Goal: Transaction & Acquisition: Download file/media

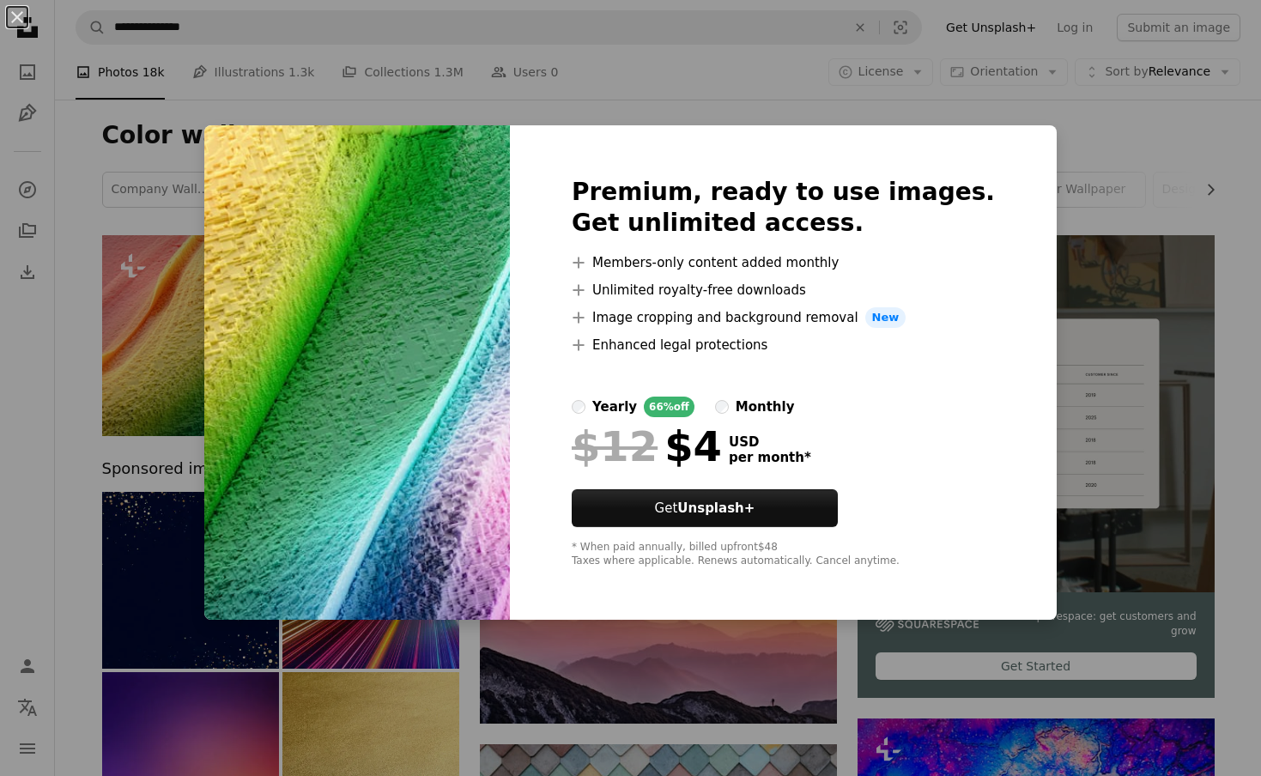
click at [145, 275] on div "An X shape Premium, ready to use images. Get unlimited access. A plus sign Memb…" at bounding box center [630, 388] width 1261 height 776
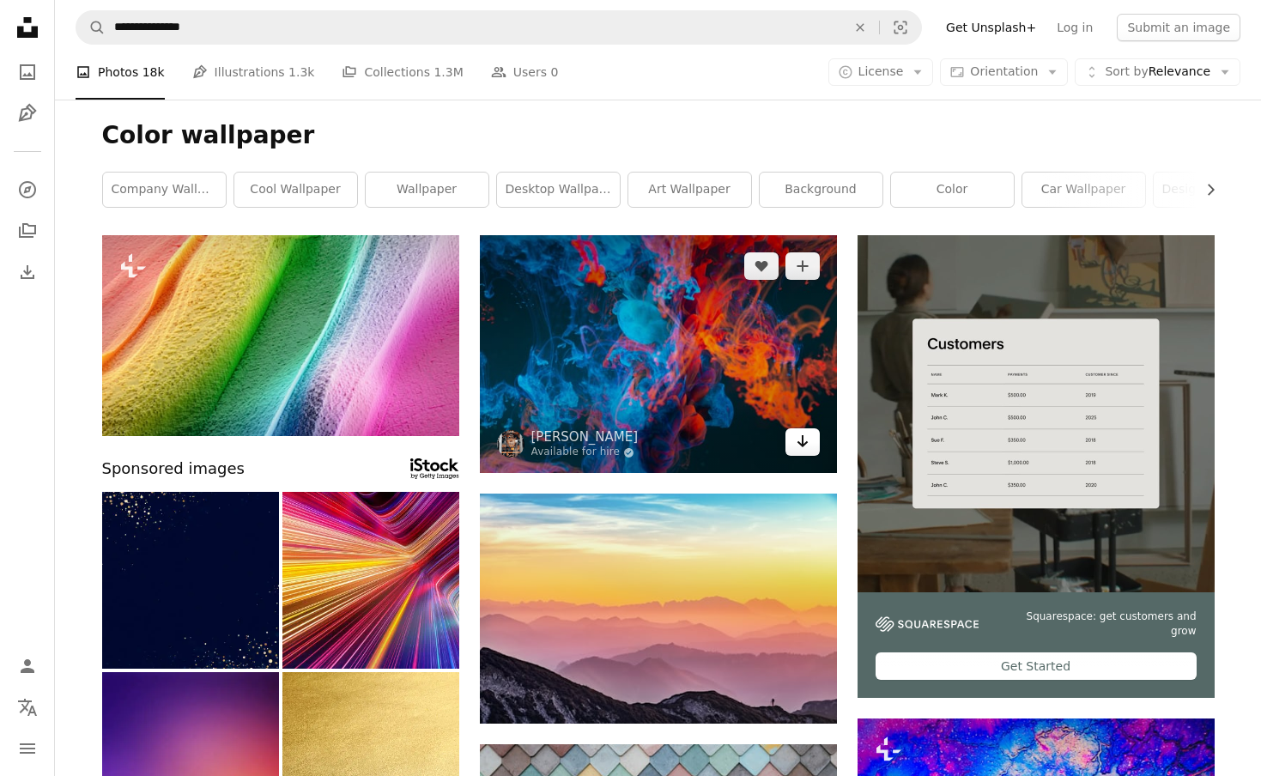
click at [804, 445] on icon "Arrow pointing down" at bounding box center [803, 441] width 14 height 21
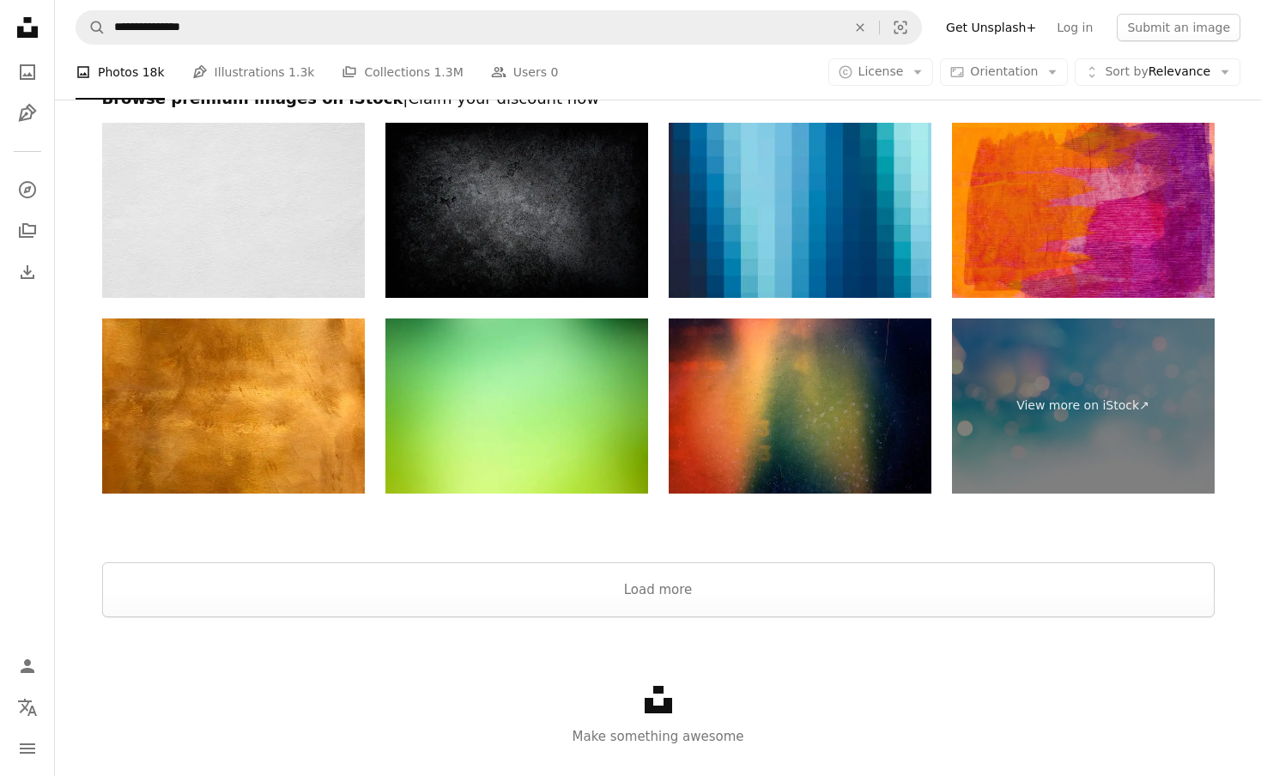
scroll to position [3315, 0]
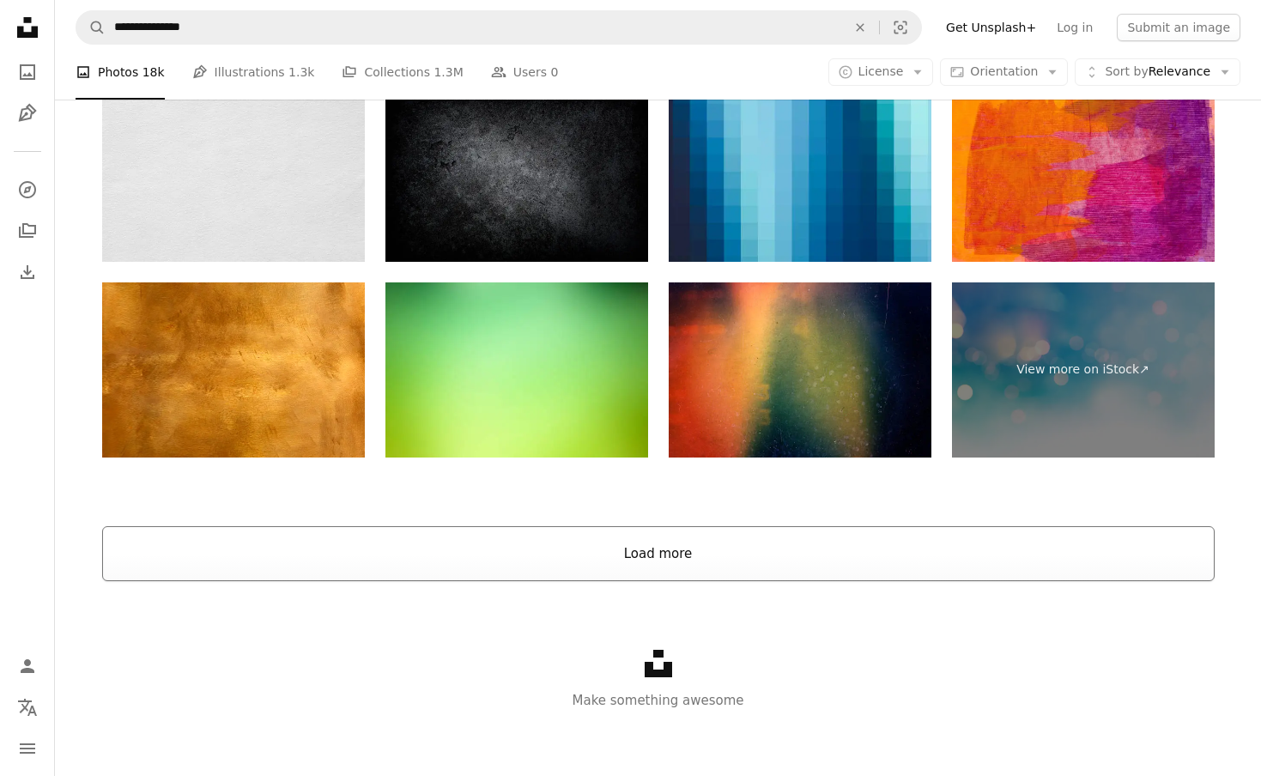
click at [680, 556] on button "Load more" at bounding box center [658, 553] width 1112 height 55
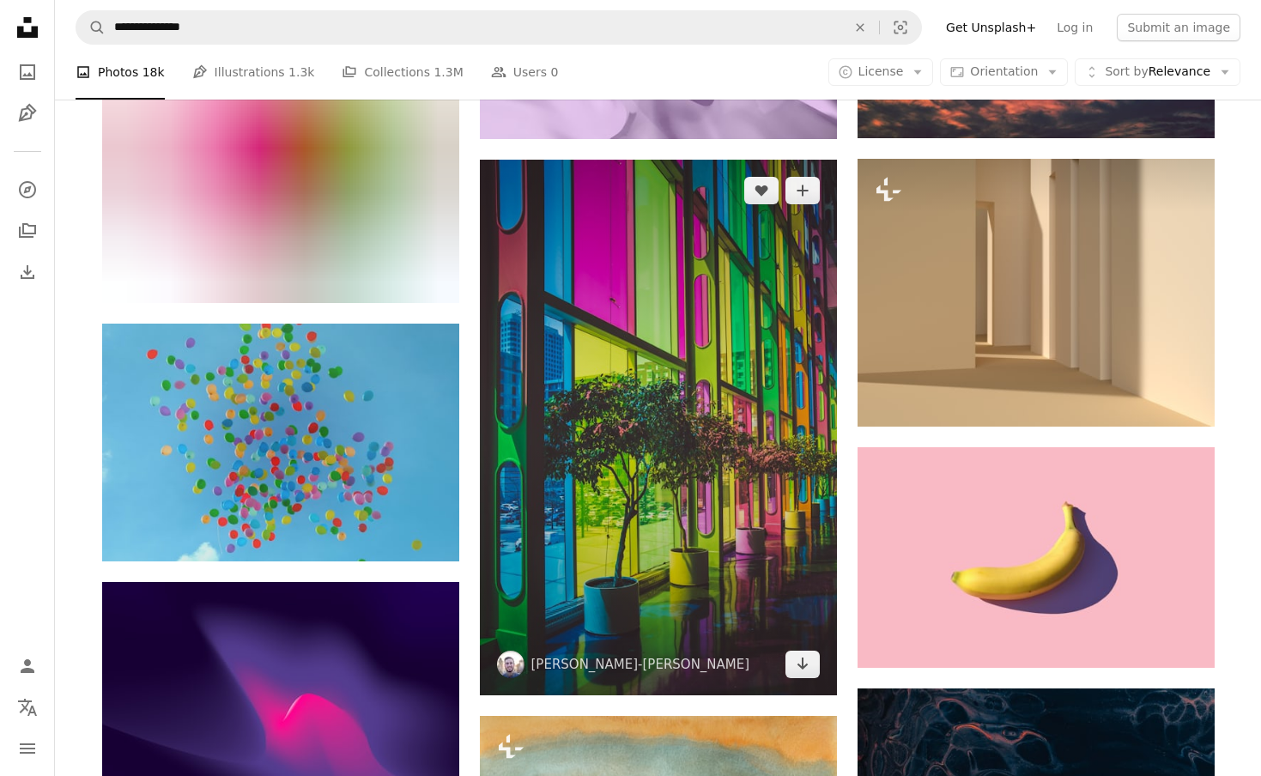
scroll to position [8079, 0]
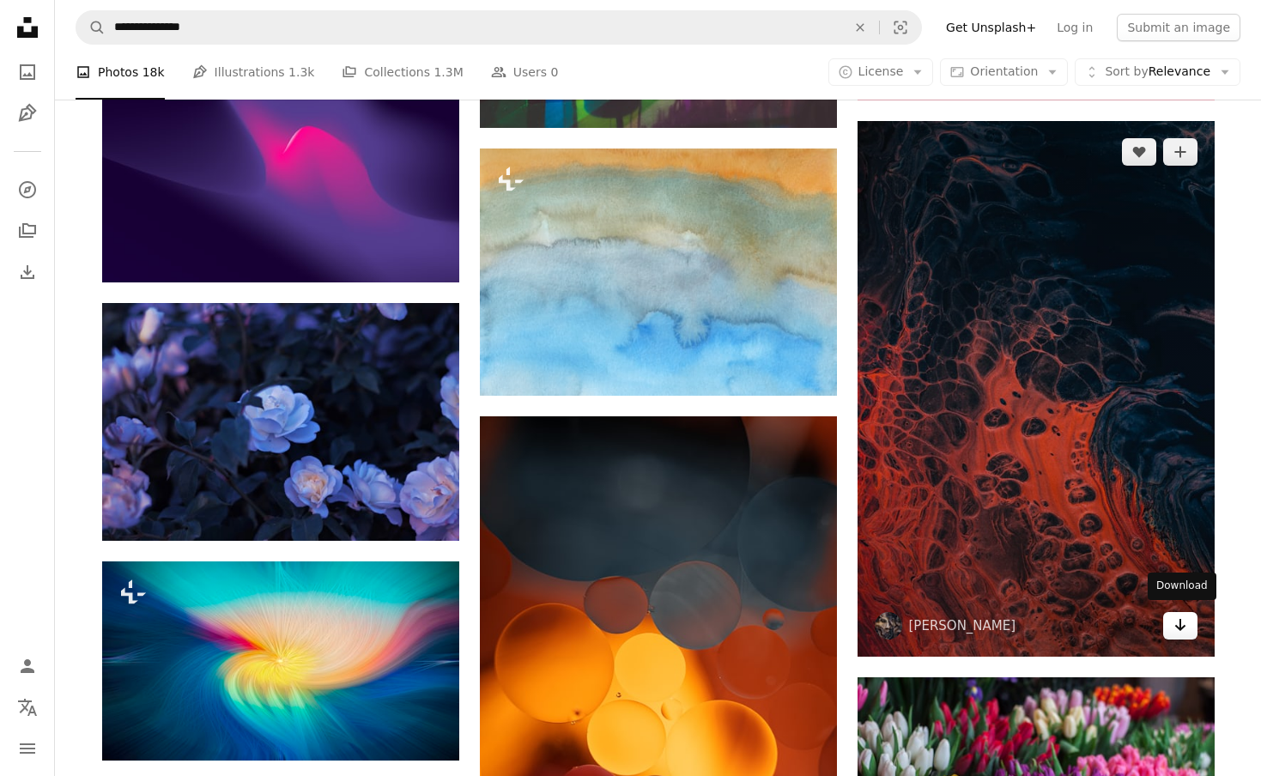
click at [1186, 624] on icon "Arrow pointing down" at bounding box center [1180, 624] width 14 height 21
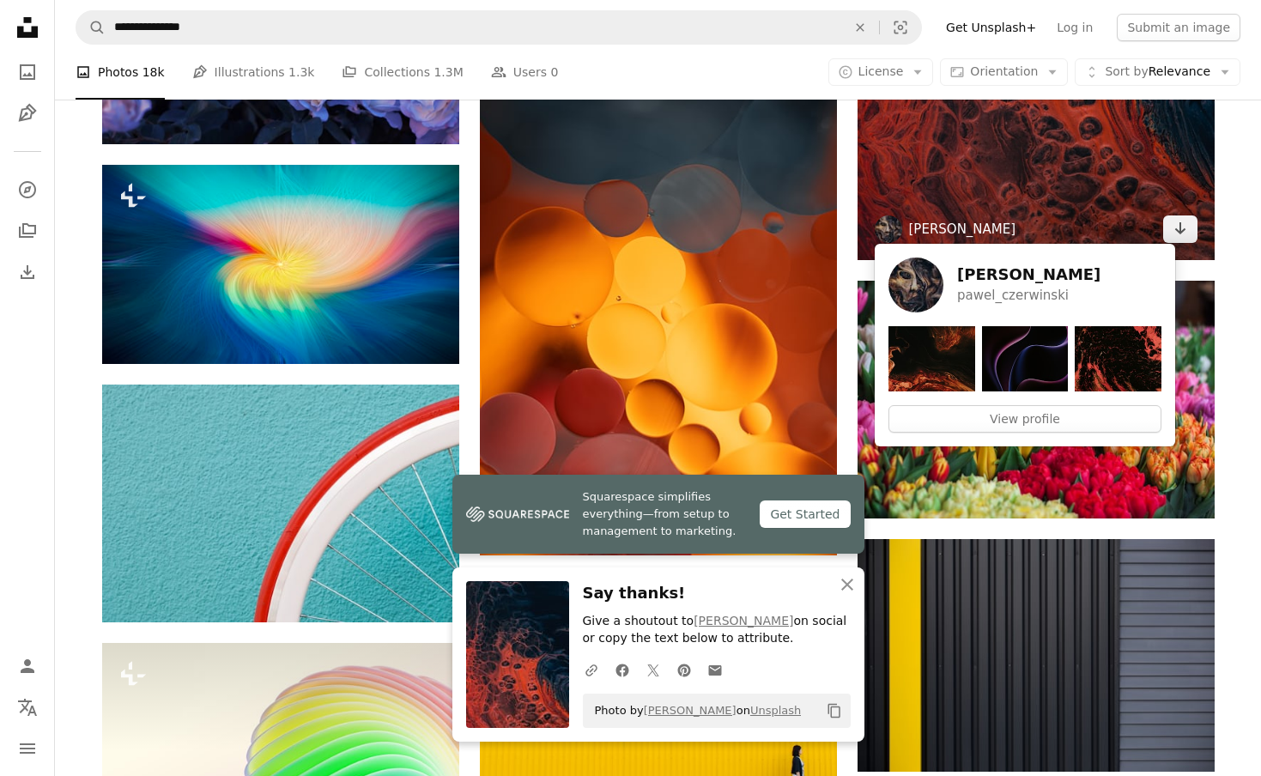
scroll to position [8506, 0]
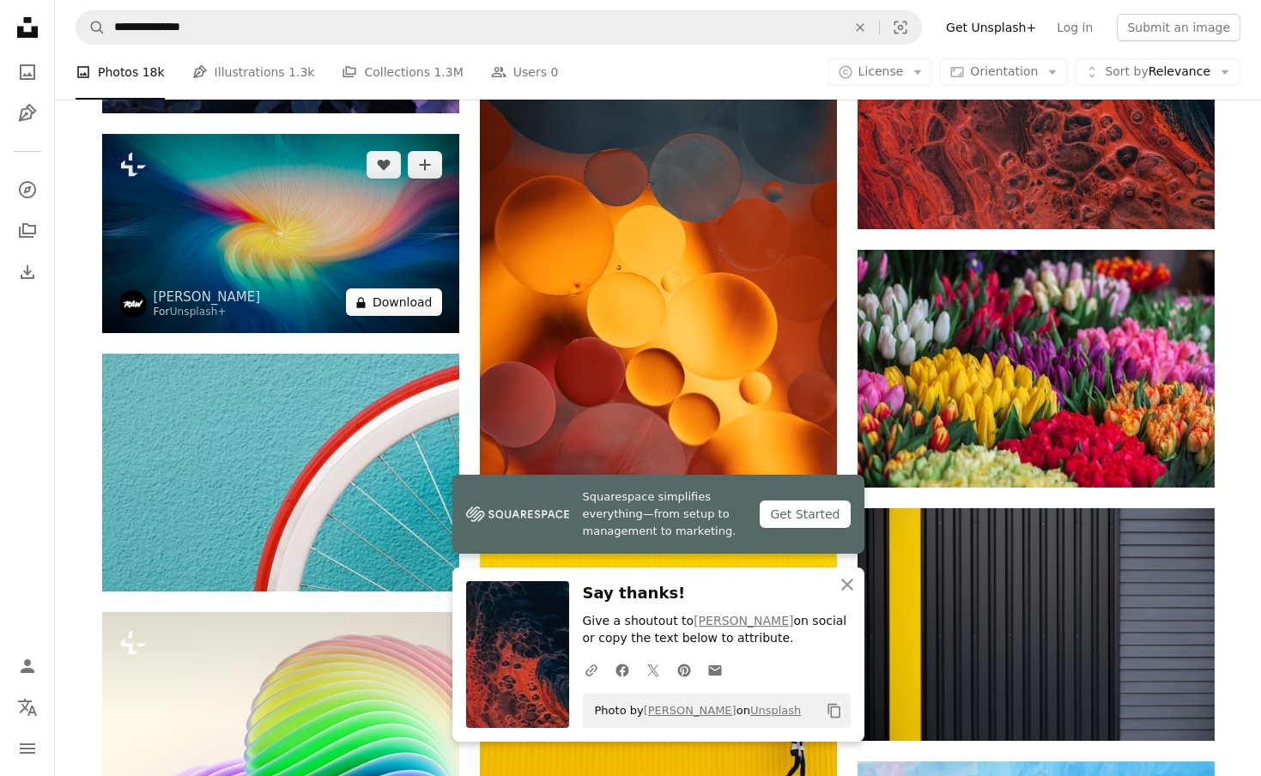
click at [389, 299] on button "A lock Download" at bounding box center [394, 301] width 96 height 27
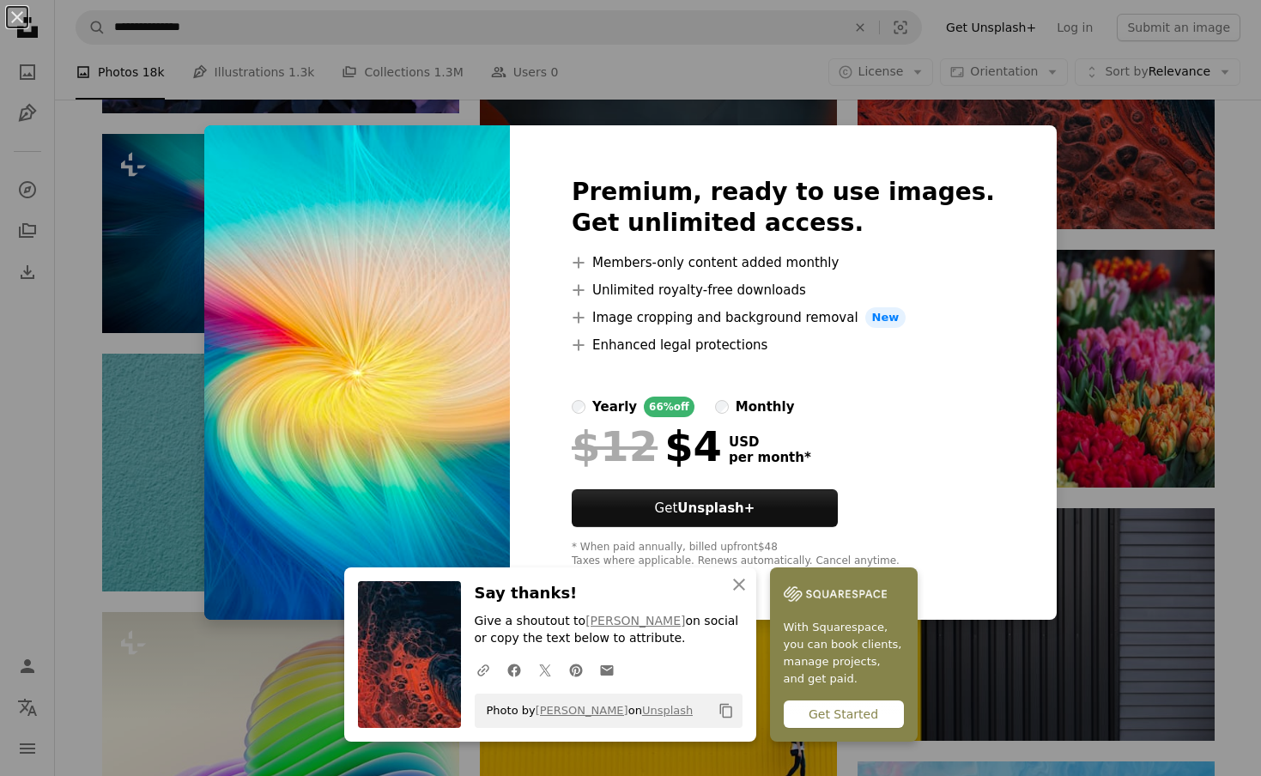
click at [201, 287] on div "An X shape Premium, ready to use images. Get unlimited access. A plus sign Memb…" at bounding box center [630, 388] width 1261 height 776
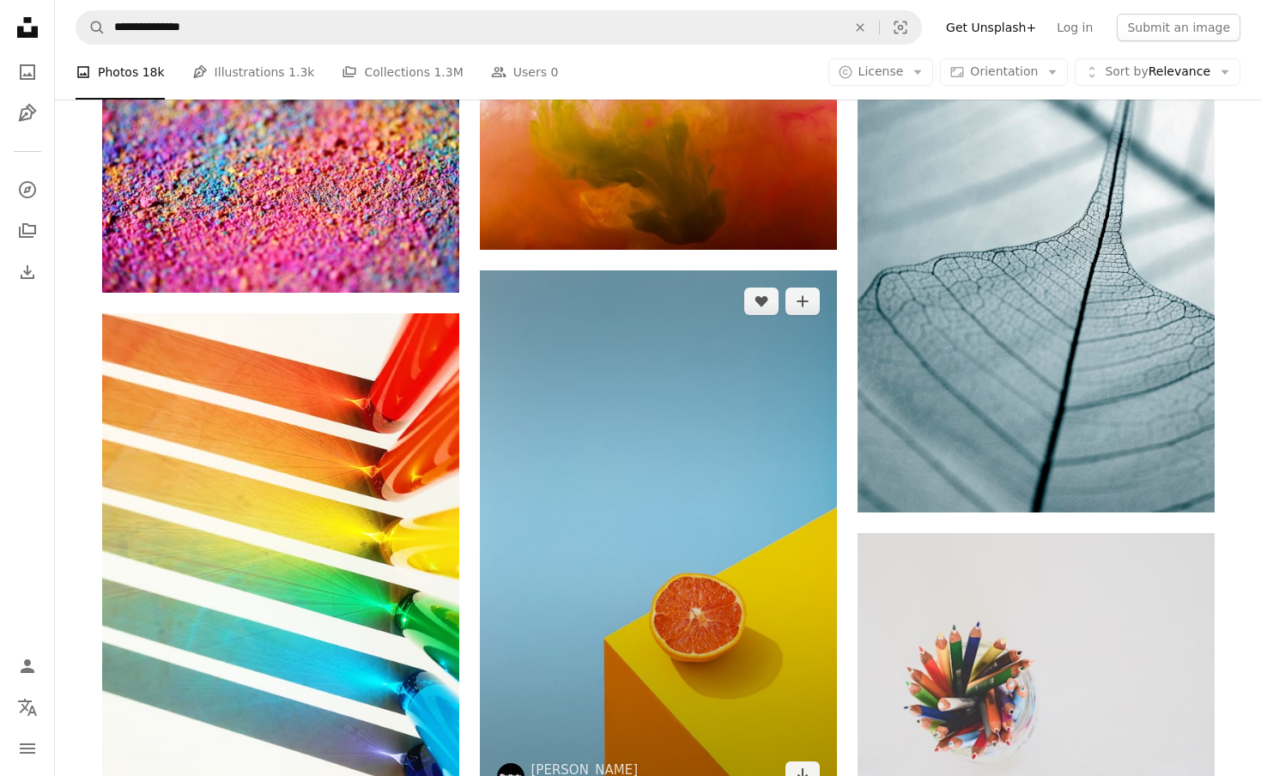
scroll to position [18007, 0]
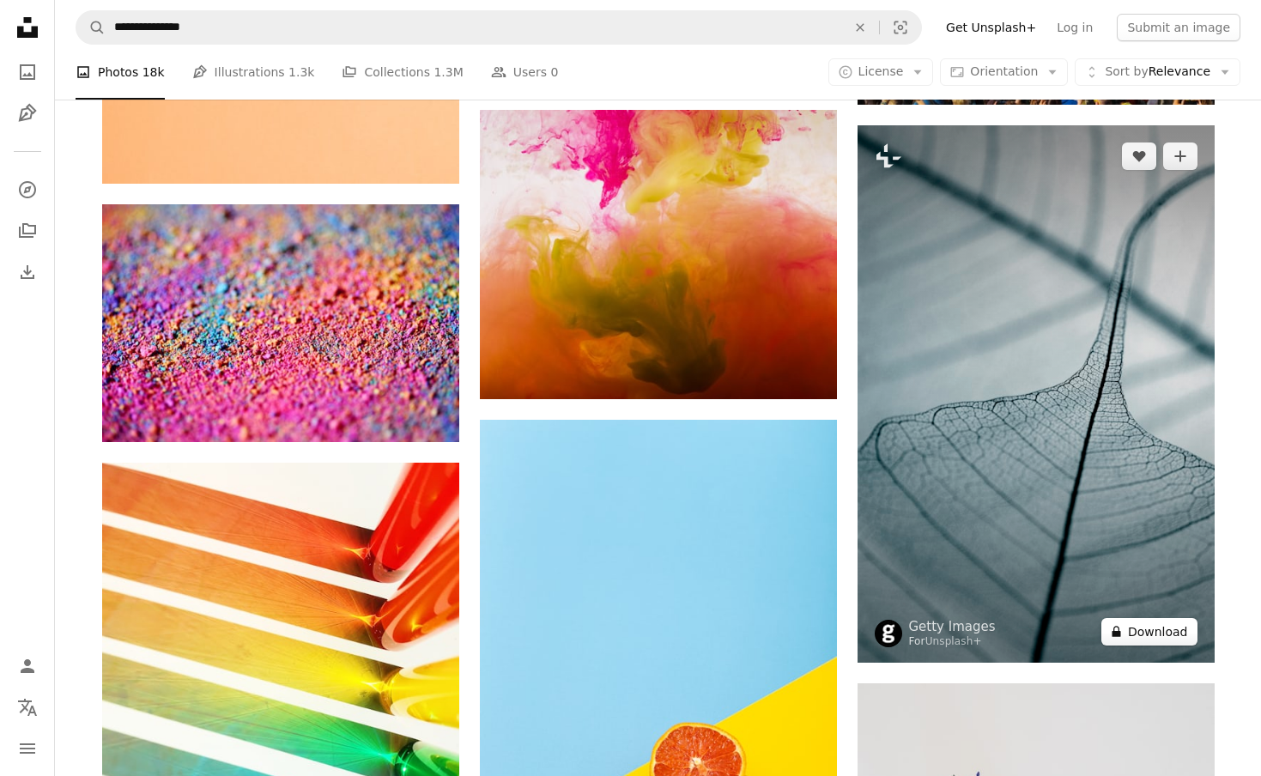
click at [1165, 631] on button "A lock Download" at bounding box center [1149, 631] width 96 height 27
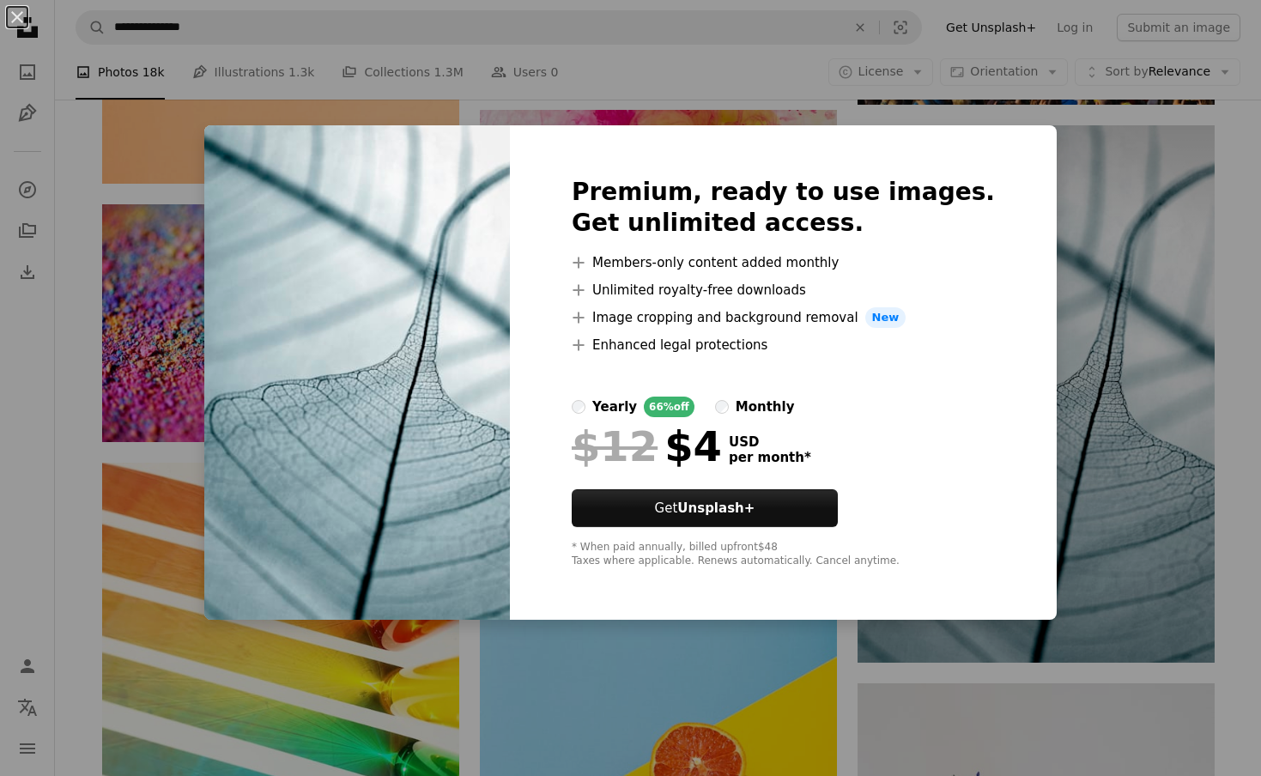
click at [1082, 493] on div "An X shape Premium, ready to use images. Get unlimited access. A plus sign Memb…" at bounding box center [630, 388] width 1261 height 776
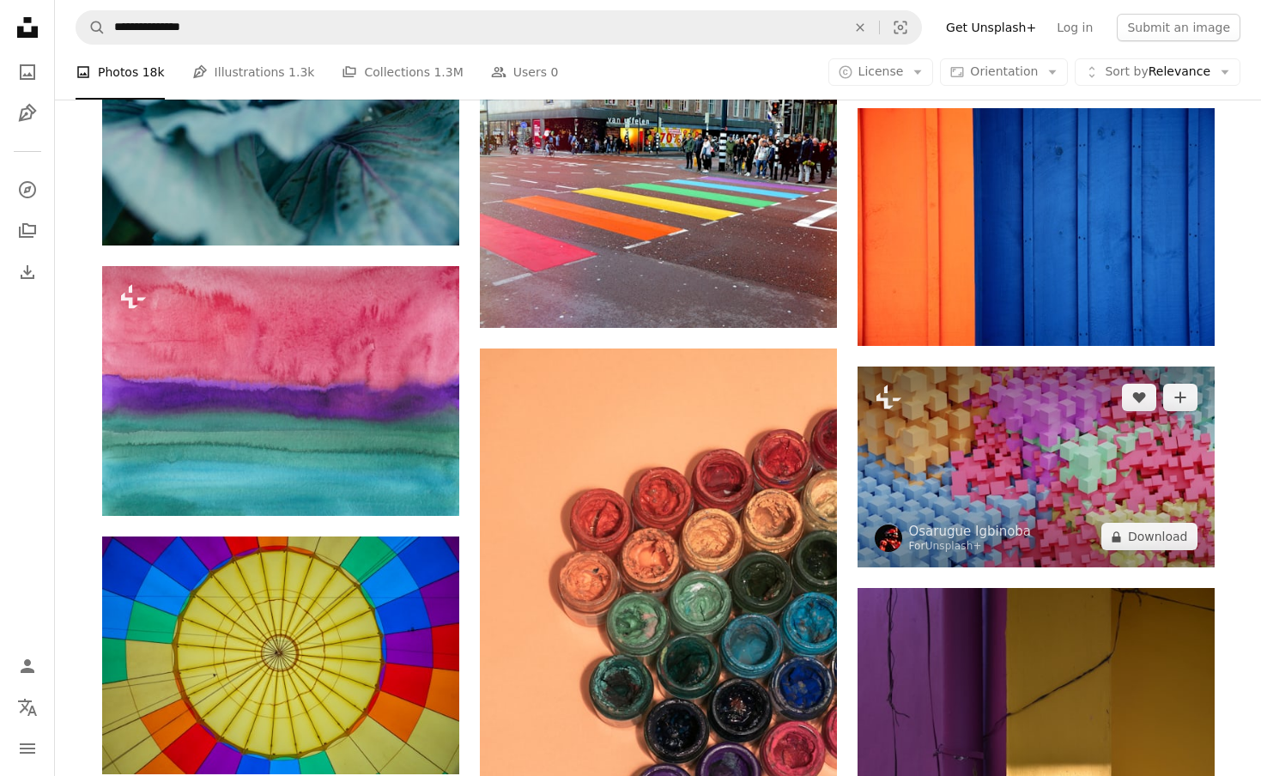
scroll to position [23253, 0]
